Goal: Find contact information: Find contact information

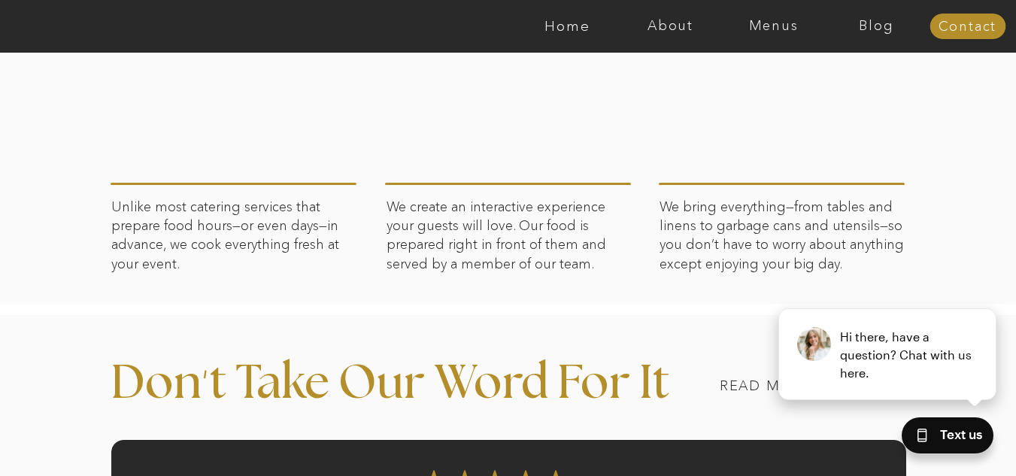
scroll to position [1065, 0]
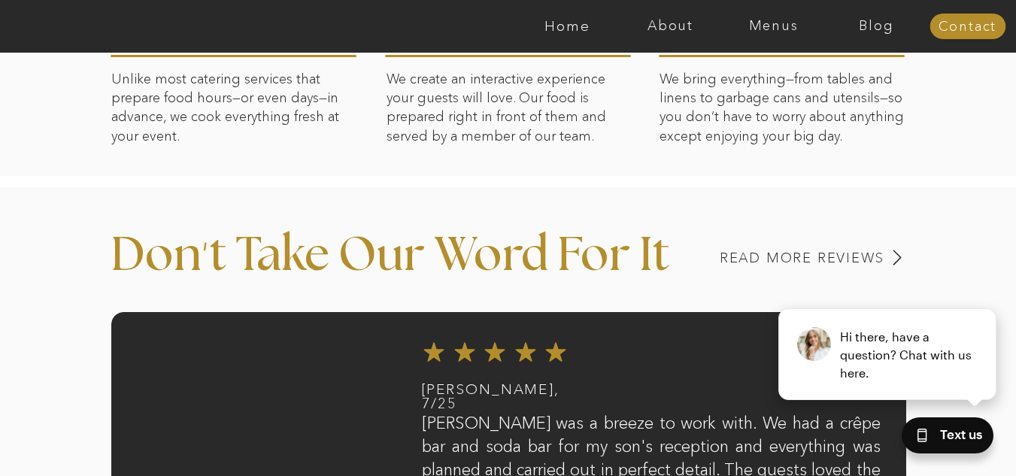
click at [801, 252] on div "close Hi there, have a question? Chat with us here." at bounding box center [888, 329] width 256 height 180
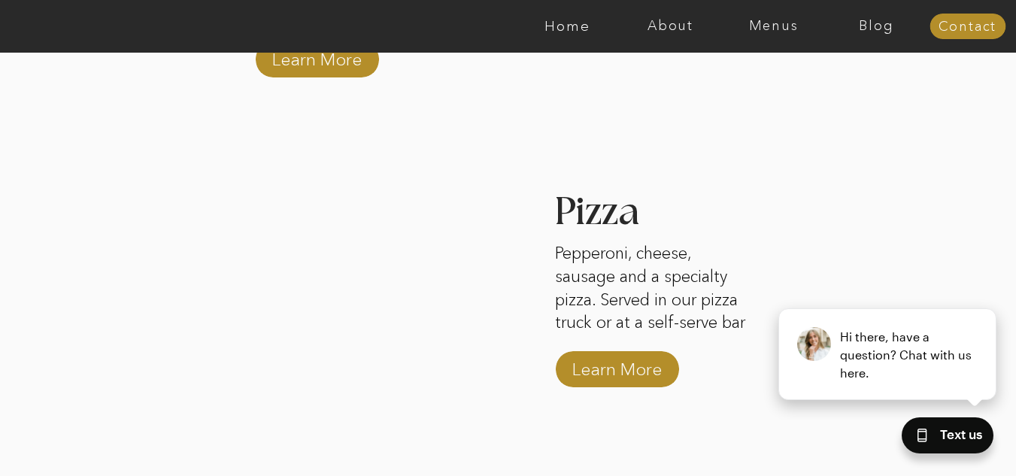
scroll to position [2610, 0]
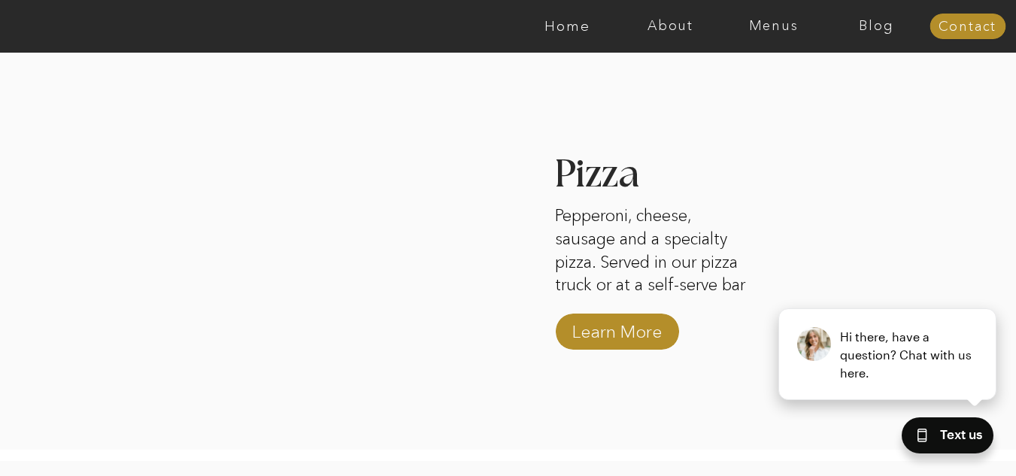
click at [586, 316] on p "Learn More" at bounding box center [617, 328] width 100 height 44
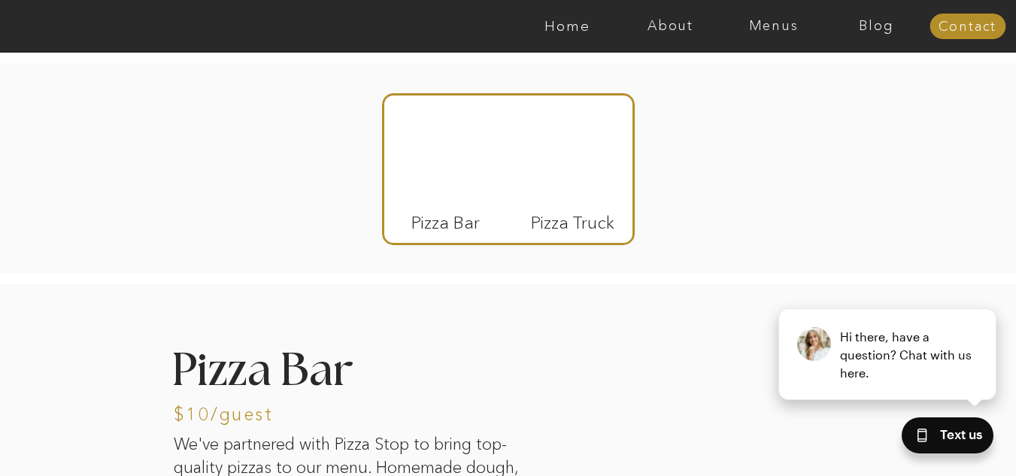
click at [955, 22] on nav "Contact" at bounding box center [967, 27] width 76 height 15
